Goal: Information Seeking & Learning: Learn about a topic

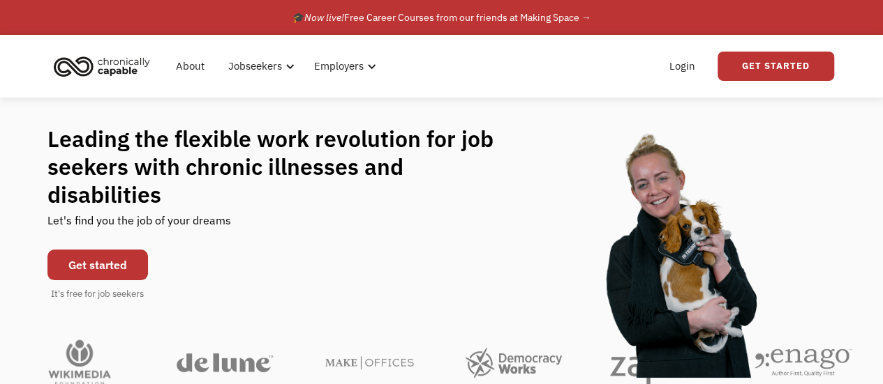
click at [82, 253] on link "Get started" at bounding box center [97, 265] width 100 height 31
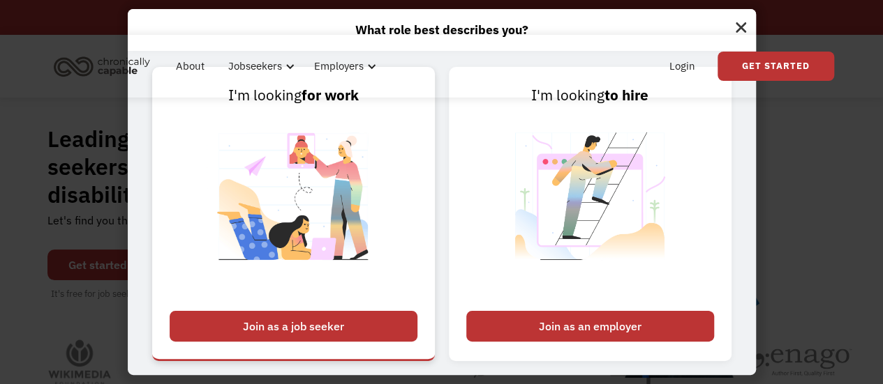
click at [321, 322] on div "Join as a job seeker" at bounding box center [294, 326] width 248 height 31
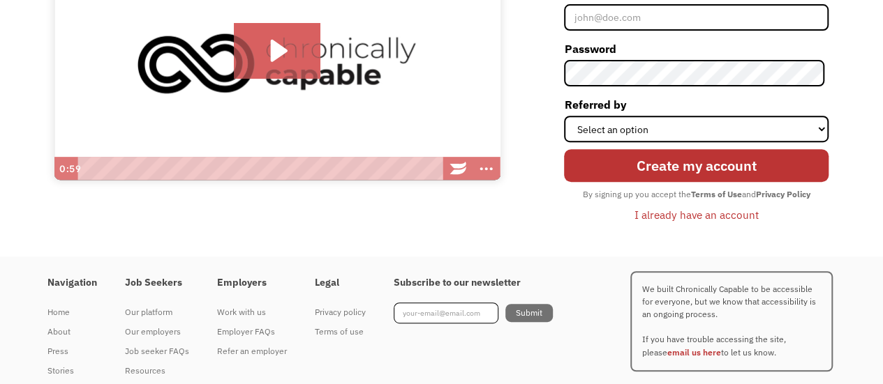
scroll to position [255, 0]
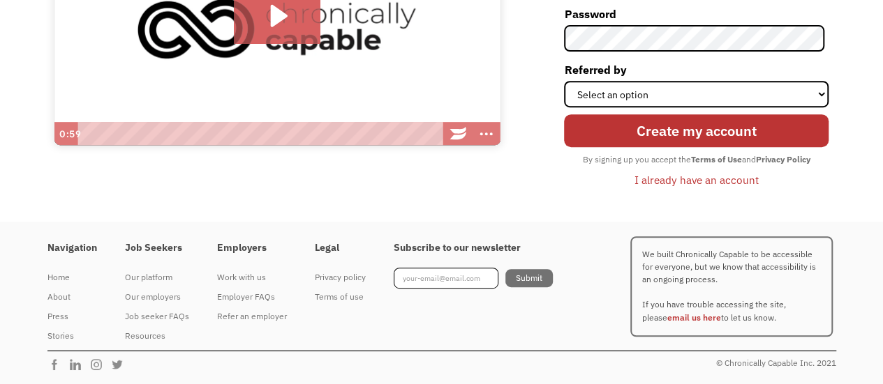
click at [154, 316] on div "Job seeker FAQs" at bounding box center [157, 316] width 64 height 17
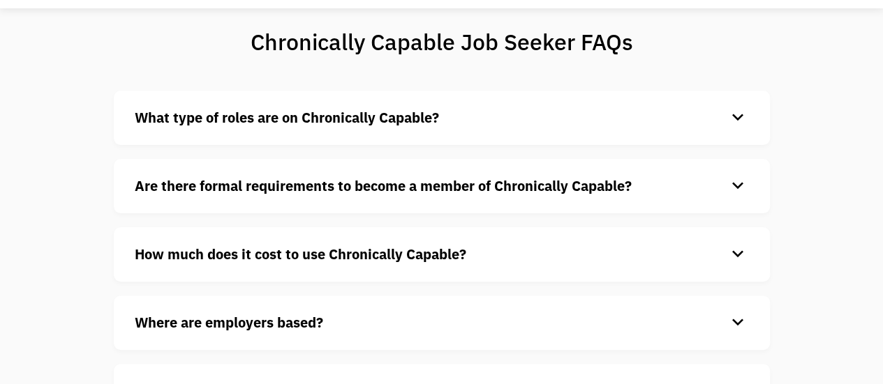
scroll to position [95, 0]
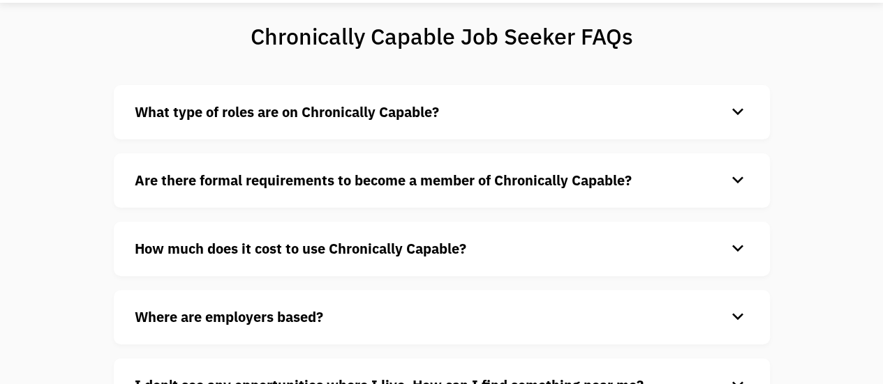
click at [740, 111] on div "keyboard_arrow_down" at bounding box center [737, 112] width 22 height 21
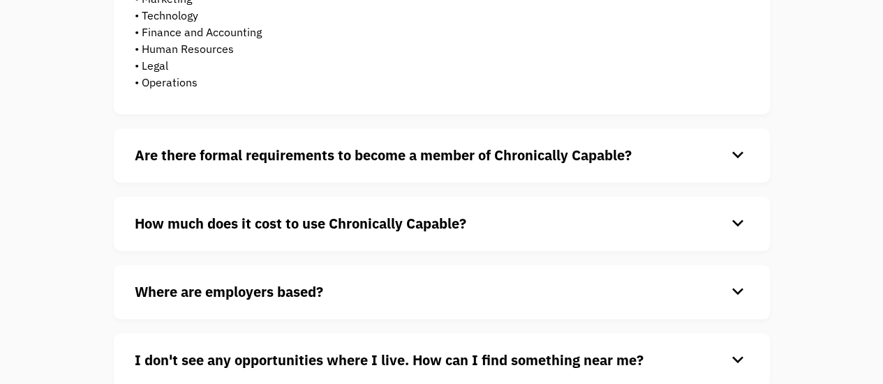
scroll to position [412, 0]
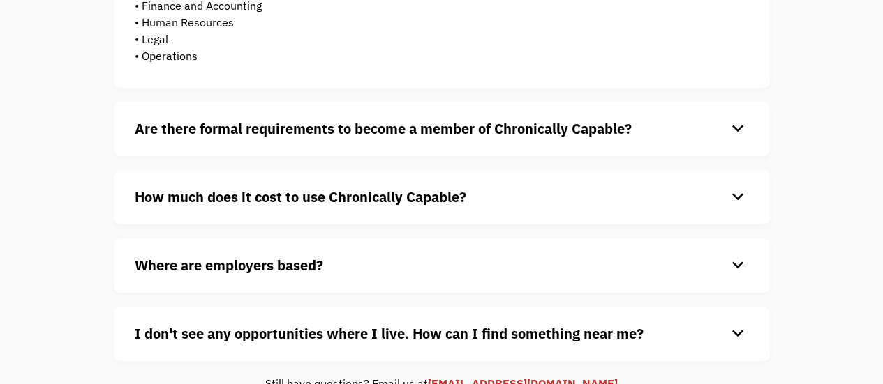
click at [744, 194] on div "keyboard_arrow_down" at bounding box center [737, 197] width 22 height 21
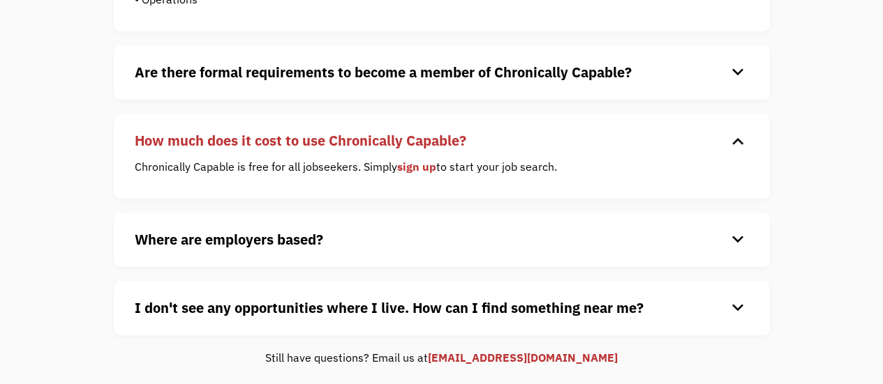
scroll to position [477, 0]
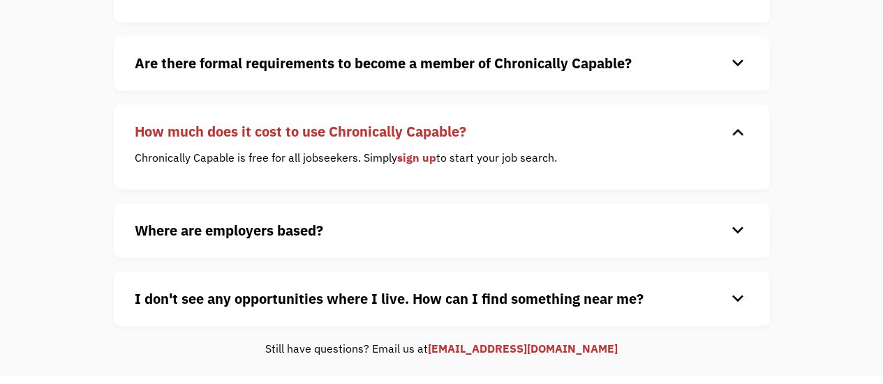
click at [741, 230] on div "keyboard_arrow_down" at bounding box center [737, 230] width 22 height 21
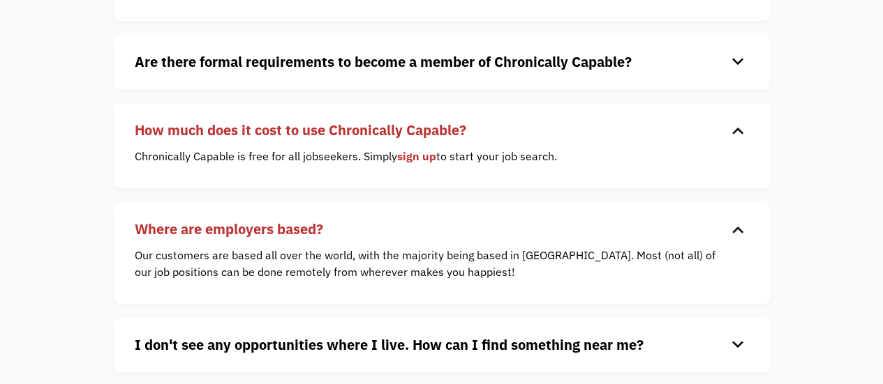
scroll to position [431, 0]
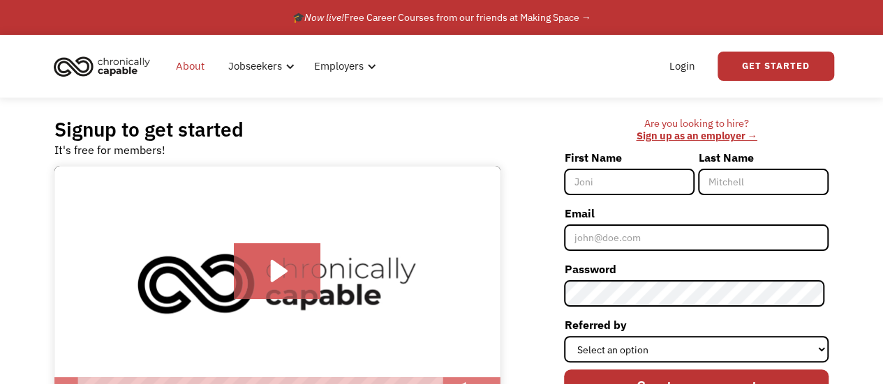
click at [186, 61] on link "About" at bounding box center [189, 66] width 45 height 45
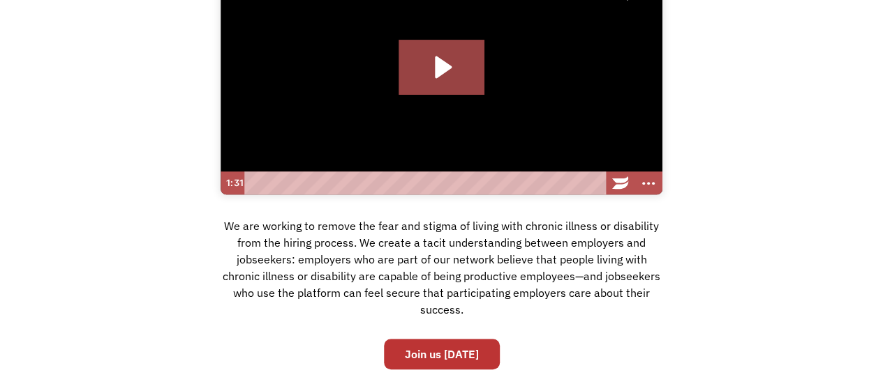
scroll to position [207, 0]
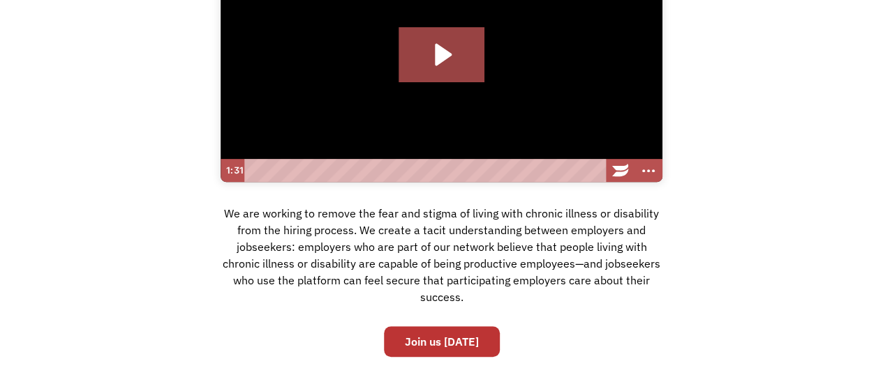
drag, startPoint x: 892, startPoint y: 43, endPoint x: 892, endPoint y: 72, distance: 29.3
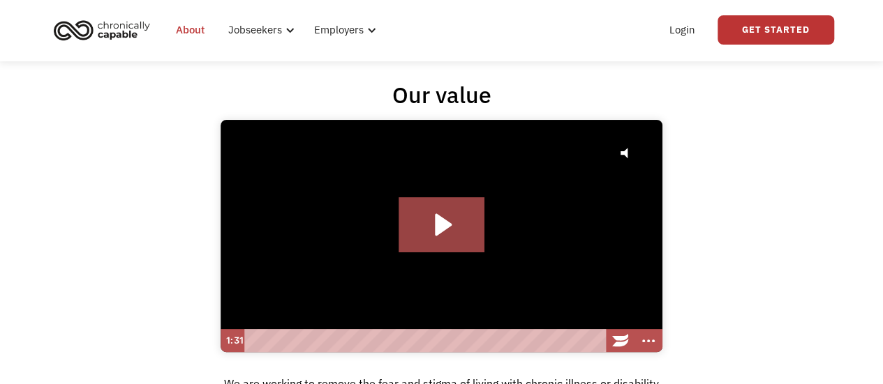
scroll to position [0, 0]
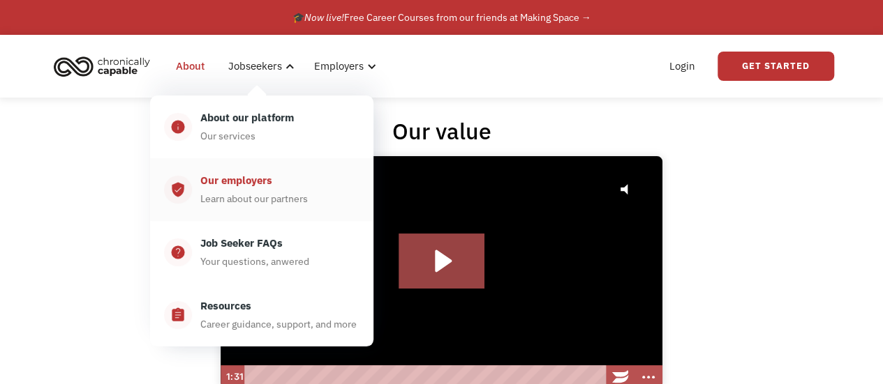
click at [242, 186] on div "Our employers" at bounding box center [236, 180] width 72 height 17
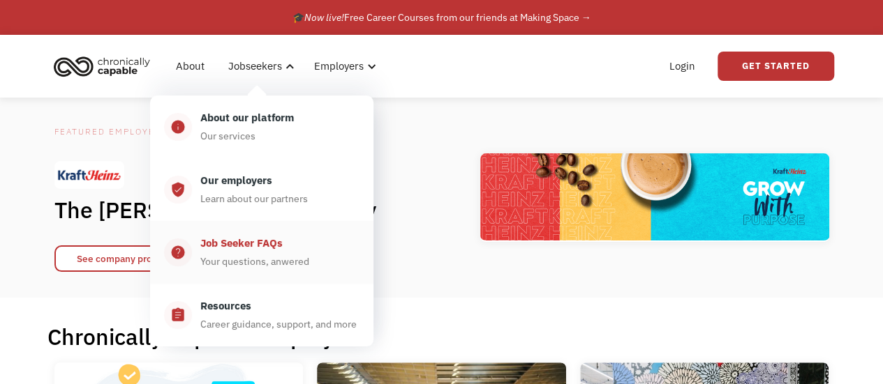
click at [239, 237] on div "Job Seeker FAQs" at bounding box center [241, 243] width 82 height 17
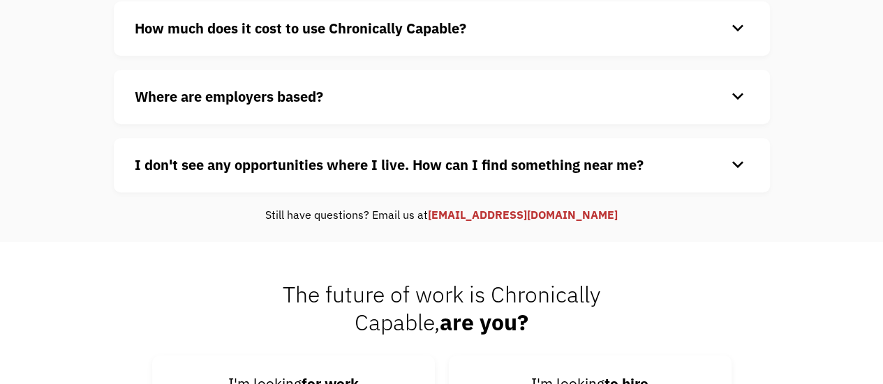
scroll to position [301, 0]
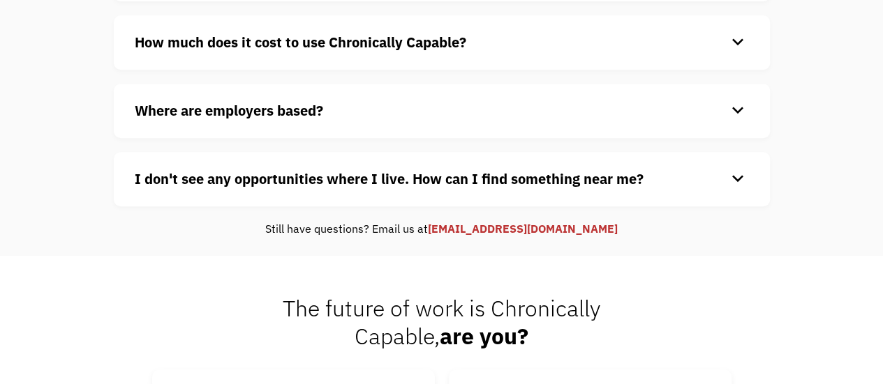
click at [728, 102] on div "keyboard_arrow_down" at bounding box center [737, 110] width 22 height 21
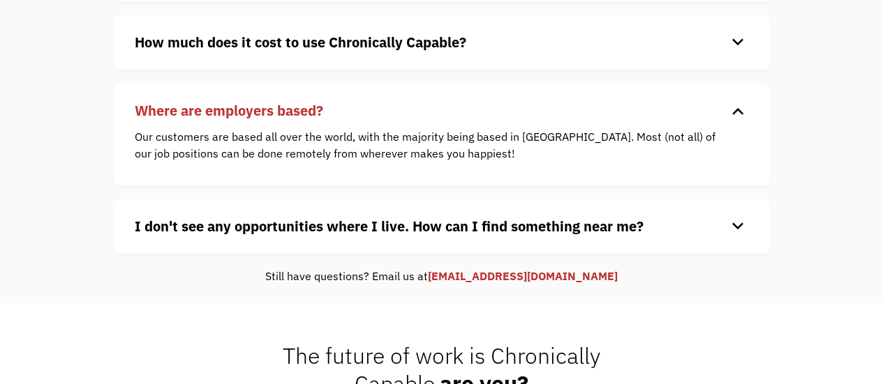
scroll to position [0, 0]
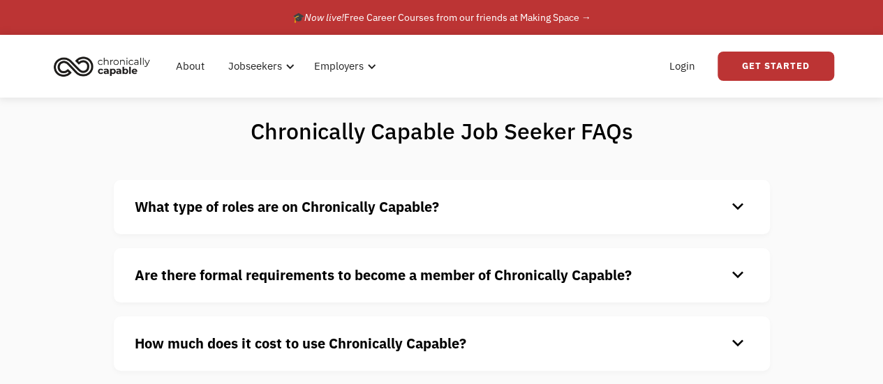
click at [121, 58] on img "home" at bounding box center [102, 66] width 105 height 31
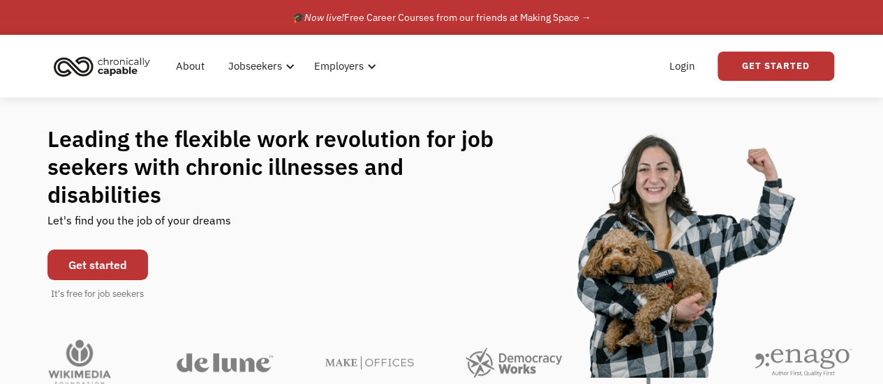
click at [523, 105] on div "Leading the flexible work revolution for job seekers with chronic illnesses and…" at bounding box center [441, 213] width 883 height 231
